Goal: Transaction & Acquisition: Purchase product/service

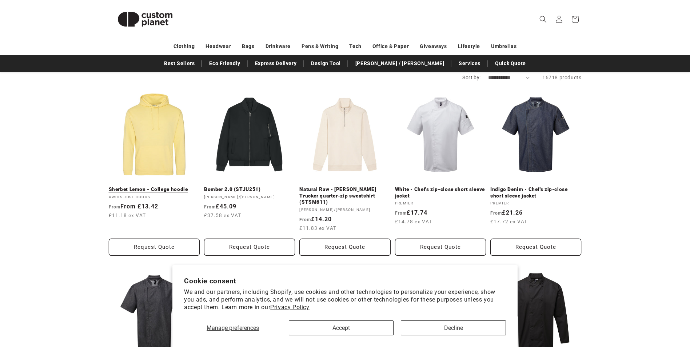
scroll to position [109, 0]
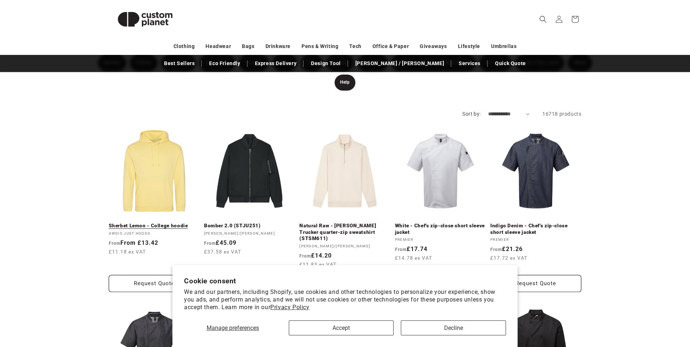
click at [156, 223] on link "Sherbet Lemon - College hoodie" at bounding box center [154, 226] width 91 height 7
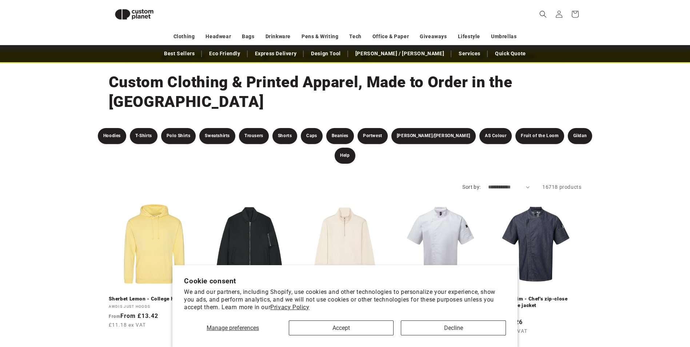
scroll to position [0, 0]
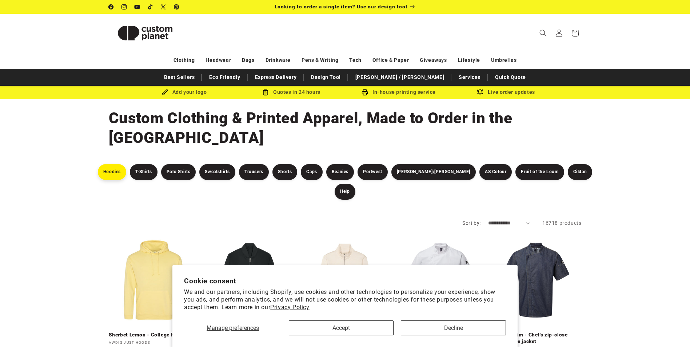
click at [120, 164] on link "Hoodies" at bounding box center [112, 172] width 28 height 16
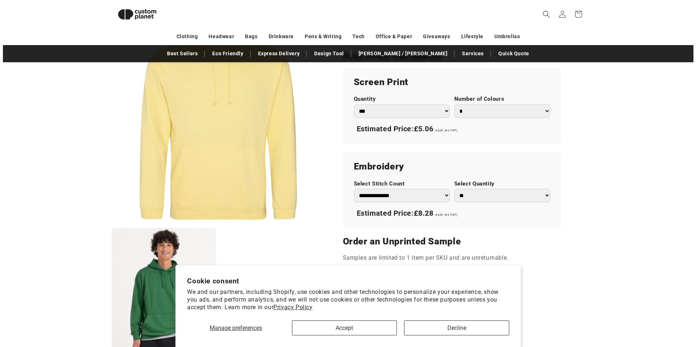
scroll to position [427, 0]
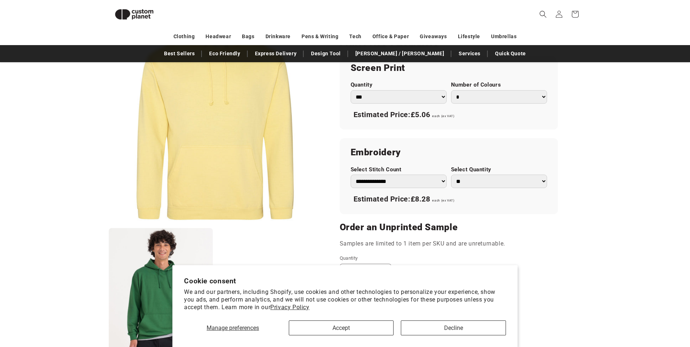
click at [406, 185] on select "**********" at bounding box center [399, 181] width 96 height 13
select select "**"
click at [351, 175] on select "**********" at bounding box center [399, 181] width 96 height 13
click at [471, 182] on select "** ** *** *** *** **** **** ****" at bounding box center [499, 181] width 96 height 13
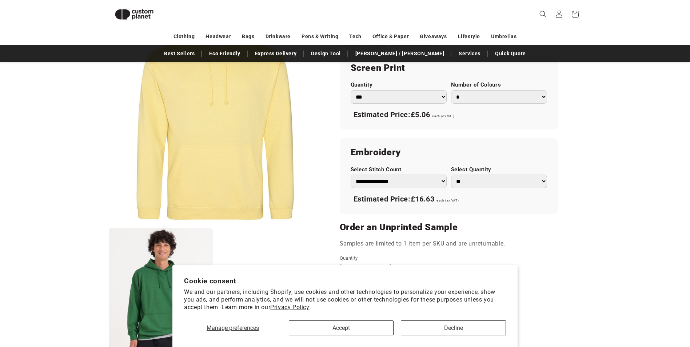
click at [109, 224] on button "Open media 1 in modal" at bounding box center [109, 224] width 0 height 0
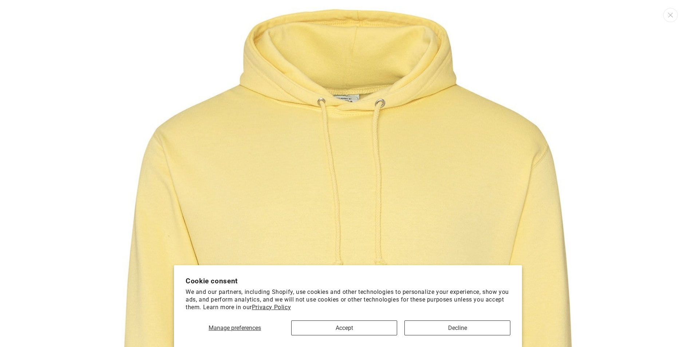
scroll to position [80, 0]
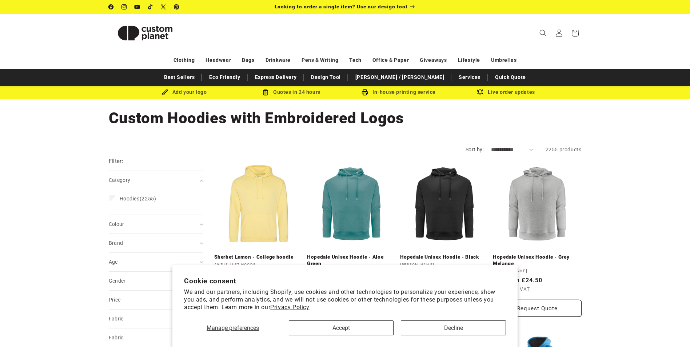
scroll to position [73, 0]
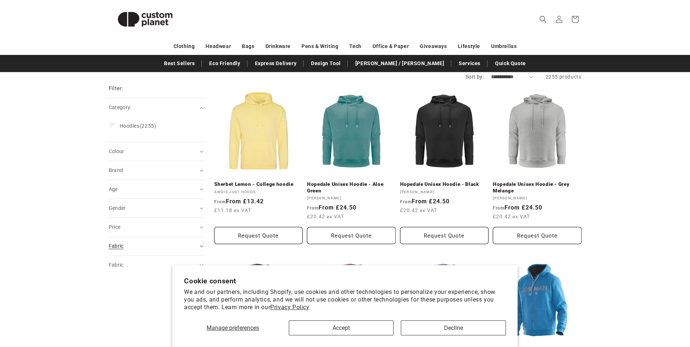
click at [131, 244] on div "Fabric (0)" at bounding box center [153, 246] width 88 height 8
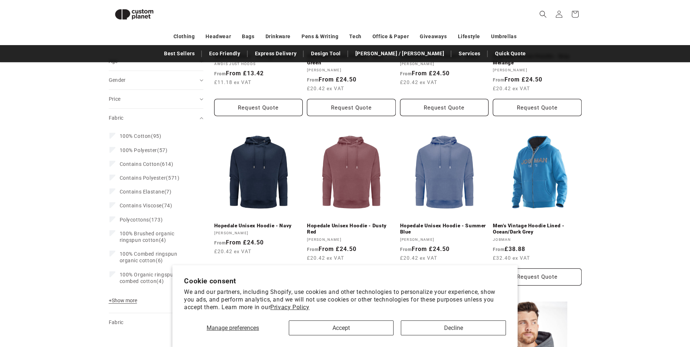
scroll to position [209, 0]
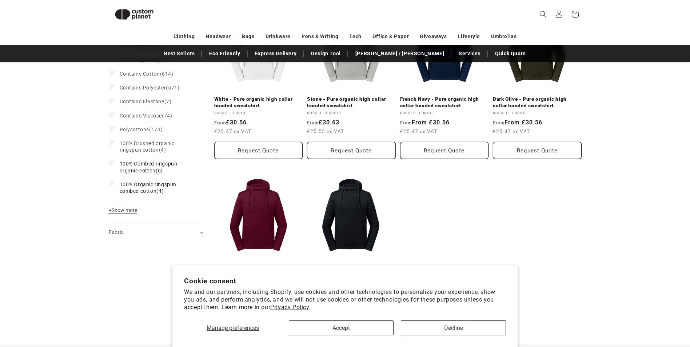
scroll to position [288, 0]
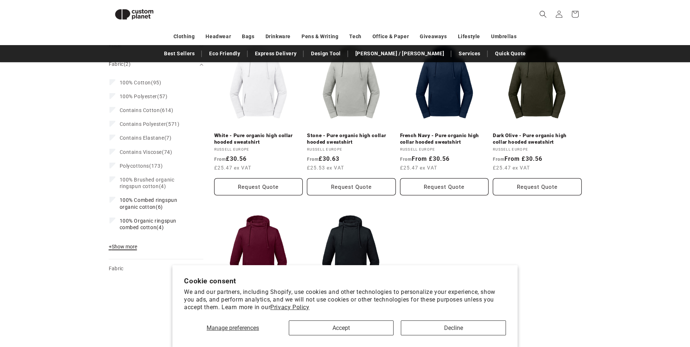
click at [127, 249] on span "+ Show more" at bounding box center [123, 247] width 28 height 6
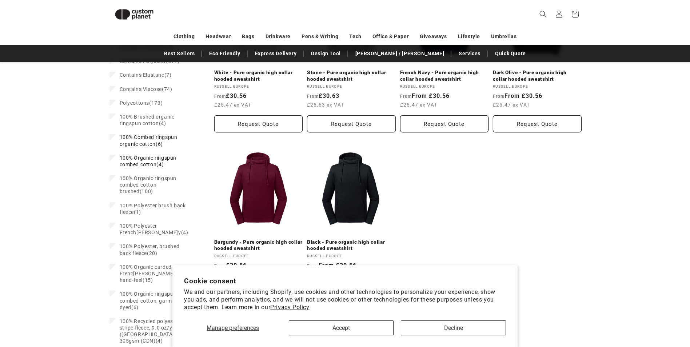
scroll to position [360, 0]
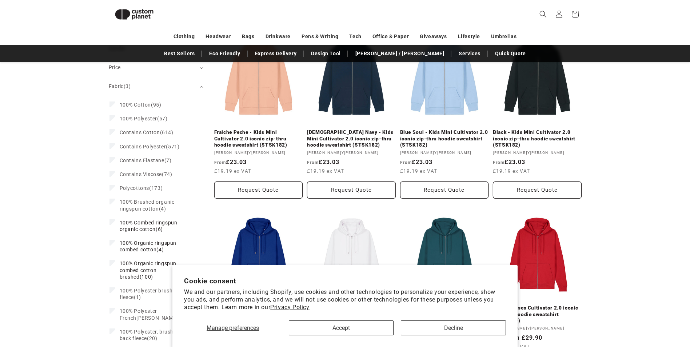
scroll to position [77, 0]
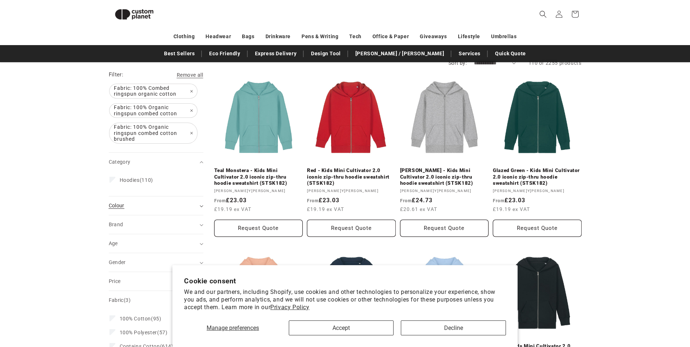
click at [127, 205] on div "Colour (0)" at bounding box center [153, 206] width 88 height 8
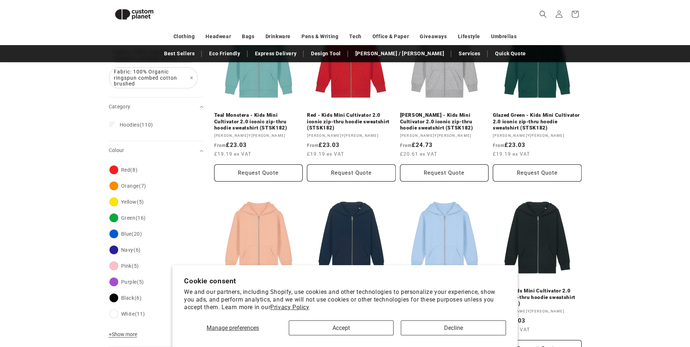
scroll to position [186, 0]
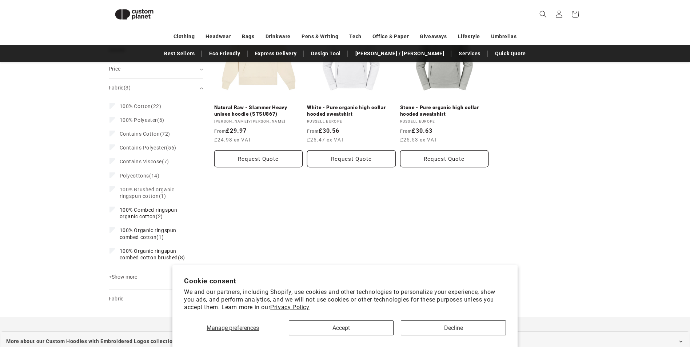
scroll to position [404, 0]
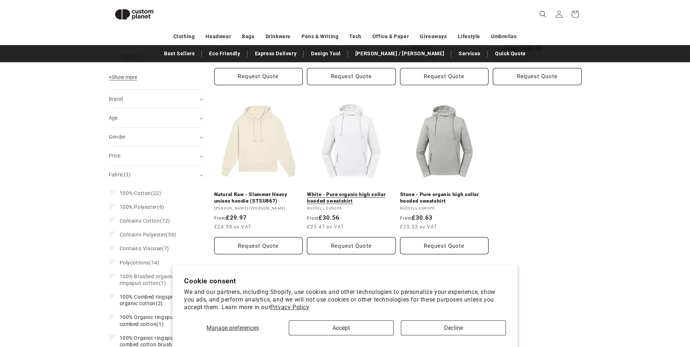
click at [345, 191] on link "White - Pure organic high collar hooded sweatshirt" at bounding box center [351, 197] width 89 height 13
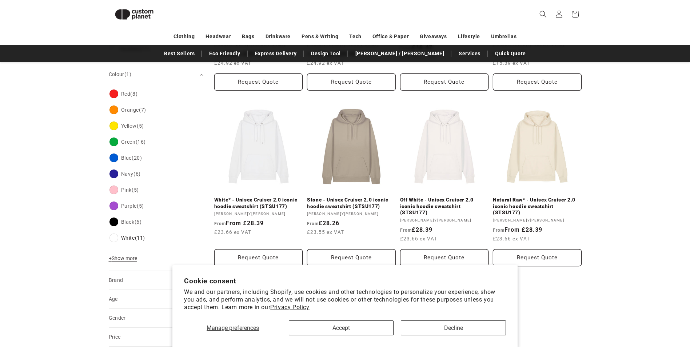
scroll to position [222, 0]
click at [256, 198] on link "White* - Unisex Cruiser 2.0 iconic hoodie sweatshirt (STSU177)" at bounding box center [258, 204] width 89 height 13
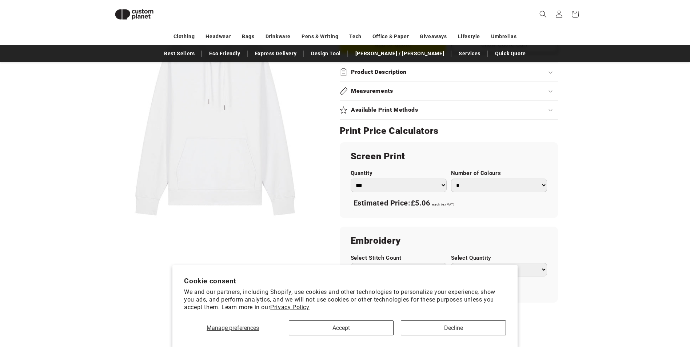
scroll to position [390, 0]
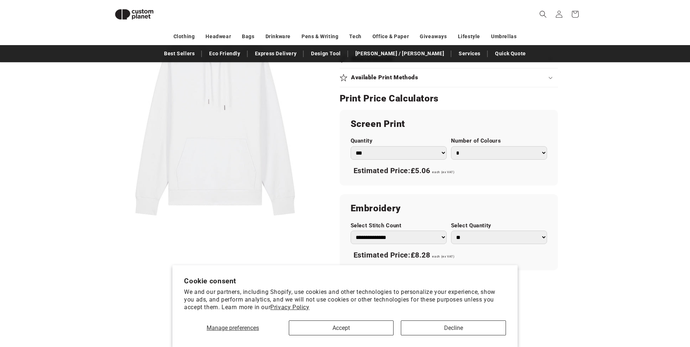
click at [386, 152] on select "*** *** *** **** **** **** ***** *****" at bounding box center [399, 152] width 96 height 13
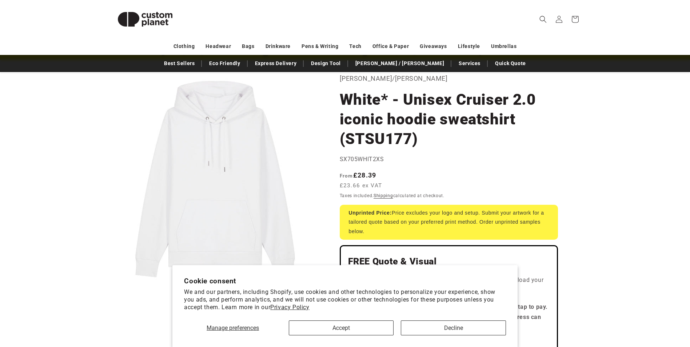
scroll to position [0, 0]
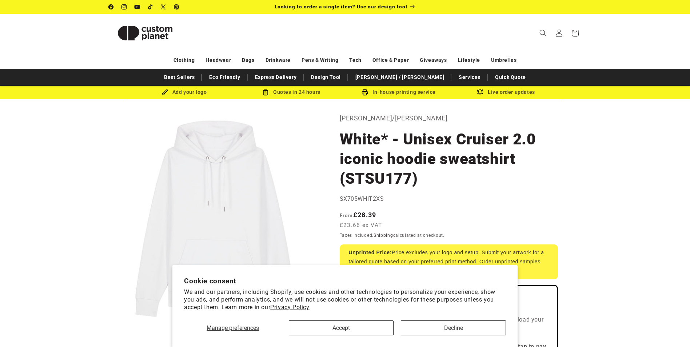
click at [163, 91] on img at bounding box center [165, 92] width 7 height 7
click at [186, 91] on div "Add your logo" at bounding box center [184, 92] width 107 height 9
